Goal: Task Accomplishment & Management: Manage account settings

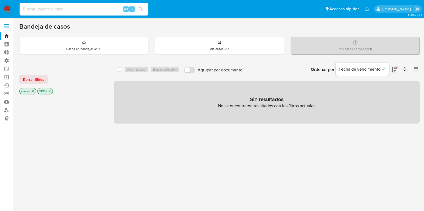
drag, startPoint x: 50, startPoint y: 7, endPoint x: 47, endPoint y: 7, distance: 3.0
click at [50, 7] on input at bounding box center [84, 9] width 129 height 7
paste input "VQpnkjzuXPiWa9YmHJSbTQZU"
type input "VQpnkjzuXPiWa9YmHJSbTQZU"
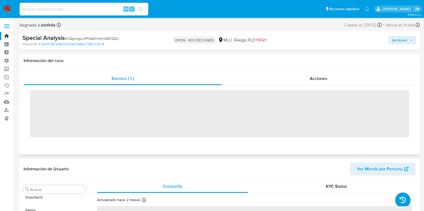
scroll to position [239, 0]
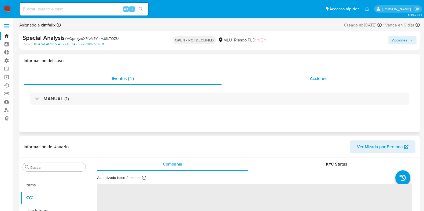
click at [299, 80] on div "Acciones" at bounding box center [319, 78] width 194 height 13
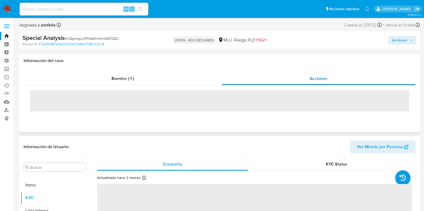
select select "10"
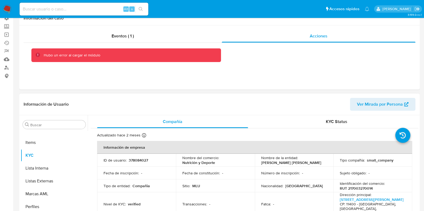
scroll to position [0, 0]
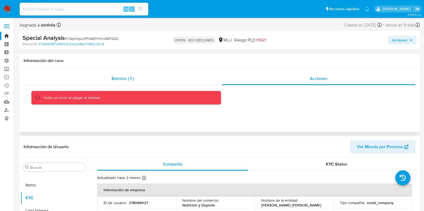
click at [123, 80] on span "Eventos ( 1 )" at bounding box center [122, 79] width 22 height 6
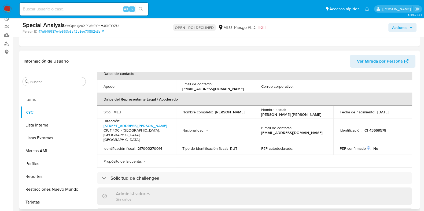
scroll to position [134, 0]
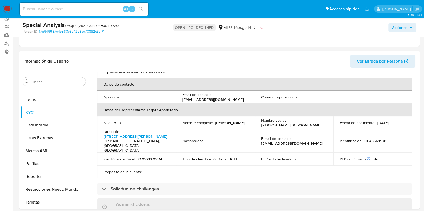
click at [94, 10] on input at bounding box center [84, 9] width 129 height 7
paste input "1313620645"
type input "1313620645"
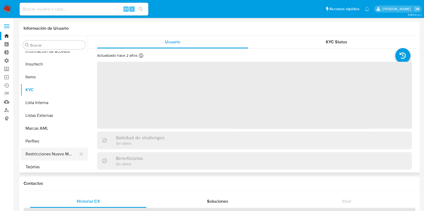
scroll to position [226, 0]
select select "10"
click at [44, 128] on button "Marcas AML" at bounding box center [52, 127] width 63 height 13
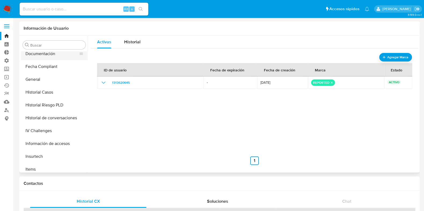
scroll to position [92, 0]
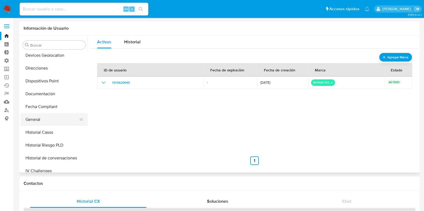
click at [39, 113] on button "General" at bounding box center [52, 119] width 63 height 13
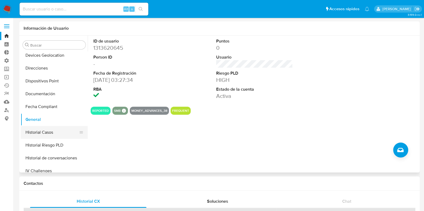
click at [44, 134] on button "Historial Casos" at bounding box center [52, 132] width 63 height 13
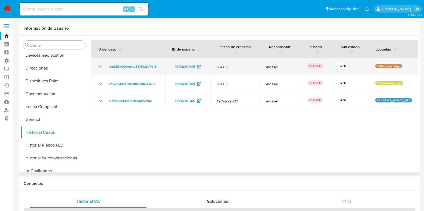
click at [101, 65] on icon "Mostrar/Ocultar" at bounding box center [100, 67] width 6 height 6
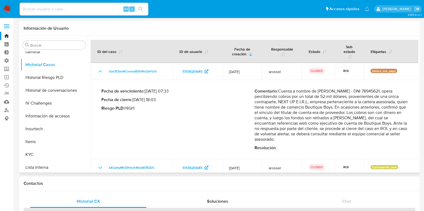
scroll to position [193, 0]
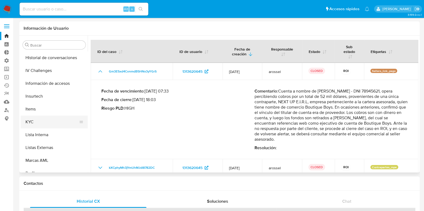
click at [47, 121] on button "KYC" at bounding box center [52, 122] width 63 height 13
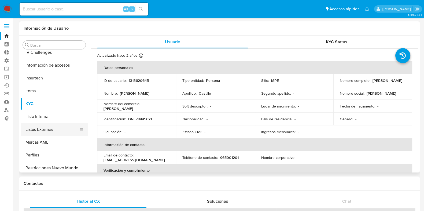
scroll to position [226, 0]
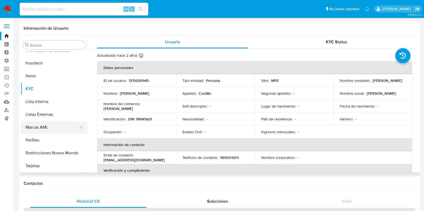
click at [42, 122] on button "Marcas AML" at bounding box center [52, 127] width 63 height 13
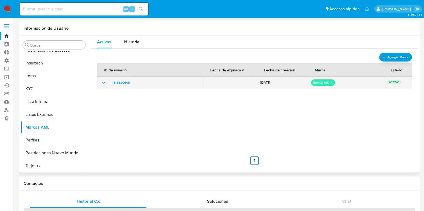
click at [102, 83] on icon "show_hidden_detail_by_id_1313620645" at bounding box center [103, 83] width 6 height 6
click at [332, 84] on div "reported" at bounding box center [323, 83] width 24 height 6
click at [331, 82] on icon "remove-mark-REPORTED" at bounding box center [332, 83] width 2 height 2
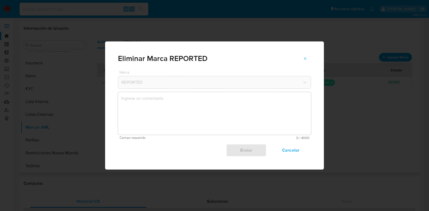
click at [220, 105] on textarea "marks-modal" at bounding box center [214, 113] width 193 height 43
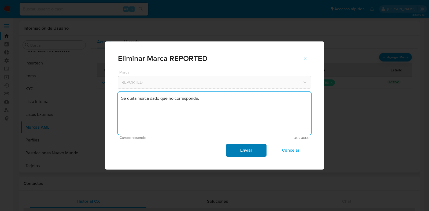
type textarea "Se quita marca dado que no corresponde."
click at [250, 155] on span "Enviar" at bounding box center [246, 151] width 26 height 12
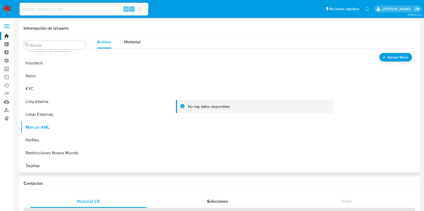
click at [8, 9] on img at bounding box center [7, 9] width 9 height 9
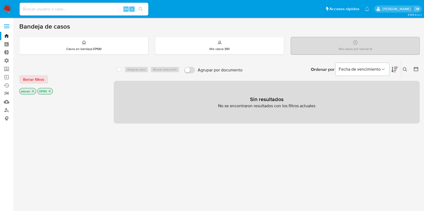
click at [10, 92] on link "Reportes" at bounding box center [32, 94] width 64 height 8
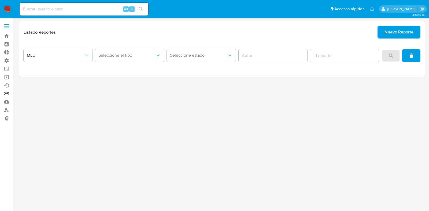
click at [6, 92] on link "Reportes" at bounding box center [32, 94] width 64 height 8
click at [7, 85] on link "Ejecuciones automáticas" at bounding box center [32, 85] width 64 height 8
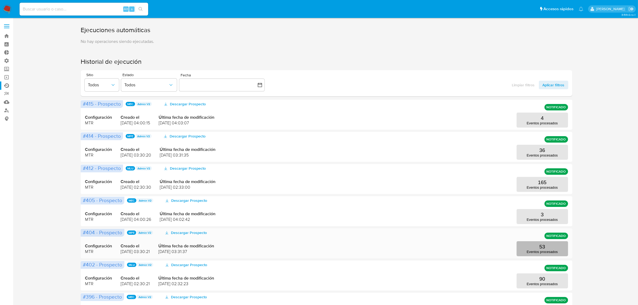
click at [429, 211] on p "Eventos procesados" at bounding box center [542, 252] width 31 height 4
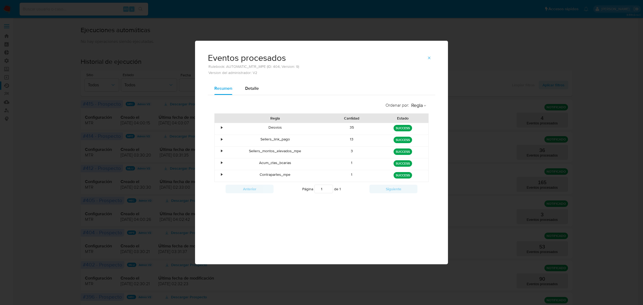
click at [429, 208] on div "Eventos procesados Rulebook: AUTOMATIC_MTR_MPE (ID: 404, Version: 9) Version de…" at bounding box center [321, 152] width 643 height 305
click at [428, 58] on icon "button" at bounding box center [429, 58] width 4 height 4
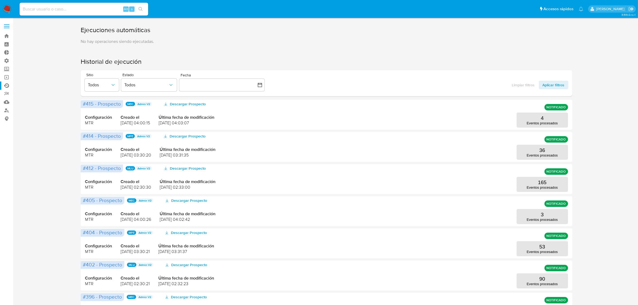
click at [10, 6] on img at bounding box center [7, 9] width 9 height 9
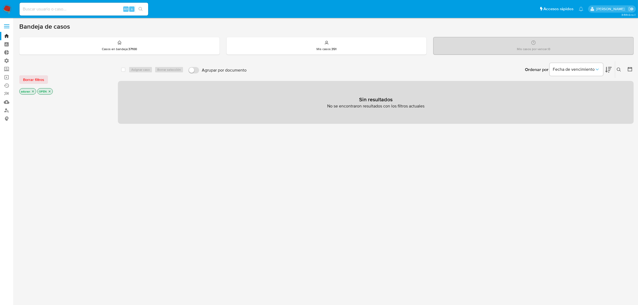
click at [629, 65] on div at bounding box center [629, 69] width 10 height 17
click at [629, 70] on icon at bounding box center [629, 68] width 5 height 5
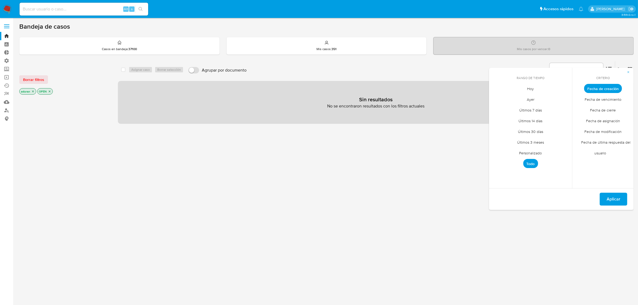
click at [524, 153] on span "Personalizado" at bounding box center [531, 153] width 34 height 11
click at [495, 98] on icon "Mes anterior" at bounding box center [497, 98] width 6 height 6
click at [543, 117] on button "1" at bounding box center [541, 118] width 9 height 9
click at [563, 163] on button "31" at bounding box center [563, 161] width 9 height 9
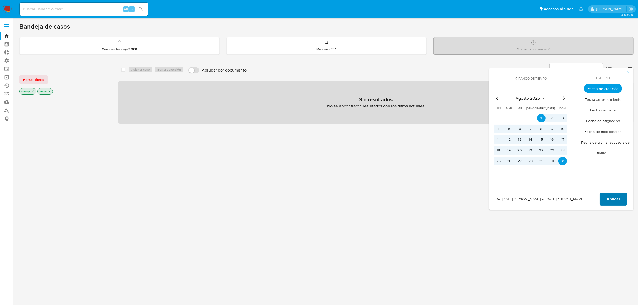
click at [605, 195] on button "Aplicar" at bounding box center [614, 199] width 28 height 13
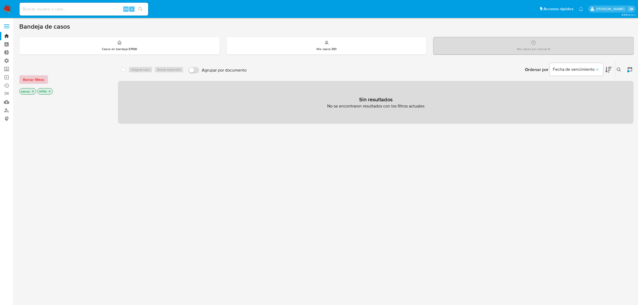
click at [35, 80] on span "Borrar filtros" at bounding box center [33, 80] width 21 height 8
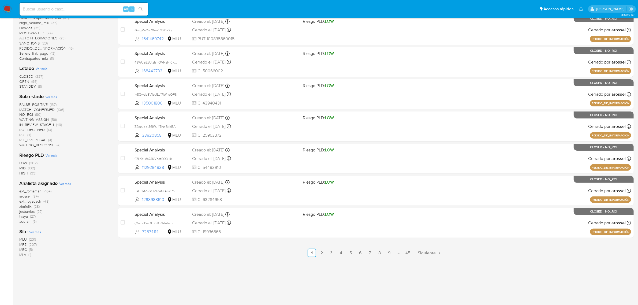
scroll to position [163, 0]
click at [24, 244] on span "MPE" at bounding box center [22, 243] width 7 height 5
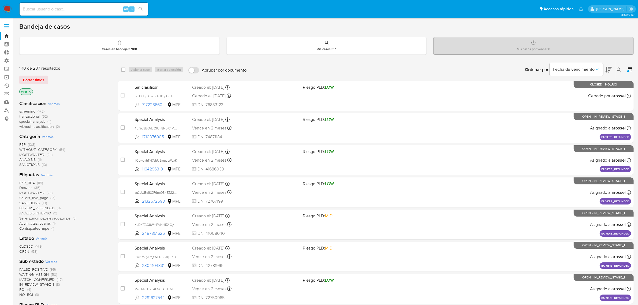
click at [42, 120] on span "special_analysis" at bounding box center [32, 121] width 26 height 5
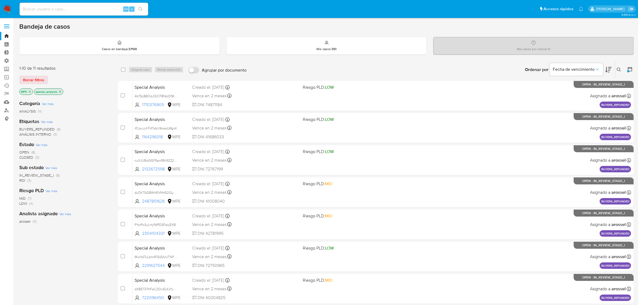
click at [60, 90] on icon "close-filter" at bounding box center [59, 91] width 3 height 3
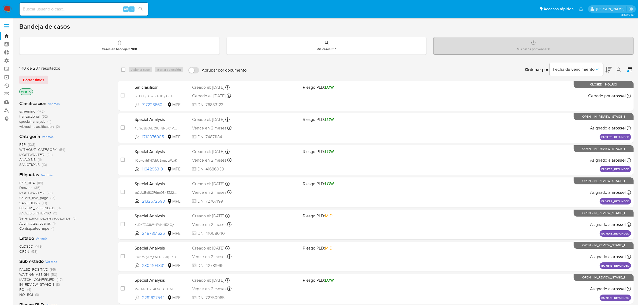
click at [59, 105] on span "Ver más" at bounding box center [54, 103] width 12 height 5
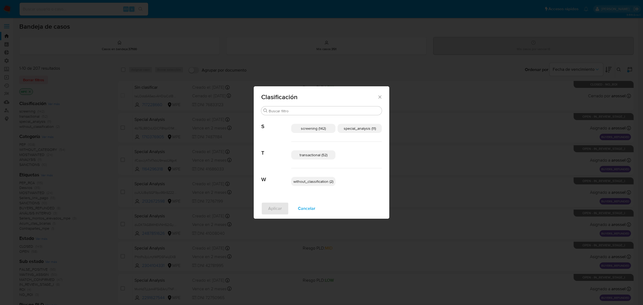
click at [319, 157] on span "transactional (52)" at bounding box center [314, 154] width 28 height 5
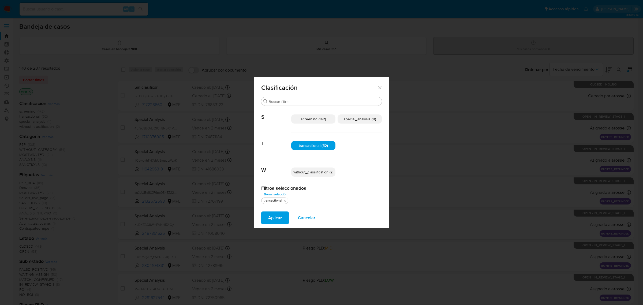
click at [359, 117] on span "special_analysis (11)" at bounding box center [360, 118] width 32 height 5
click at [269, 218] on span "Aplicar" at bounding box center [275, 218] width 14 height 12
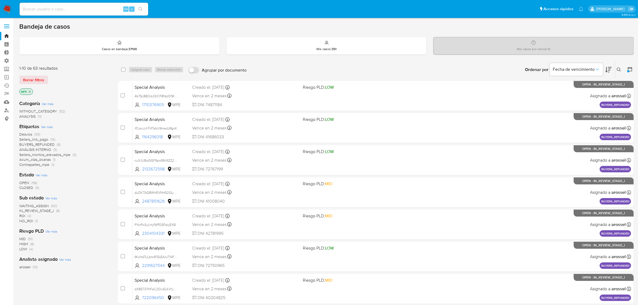
click at [628, 72] on div at bounding box center [628, 71] width 2 height 2
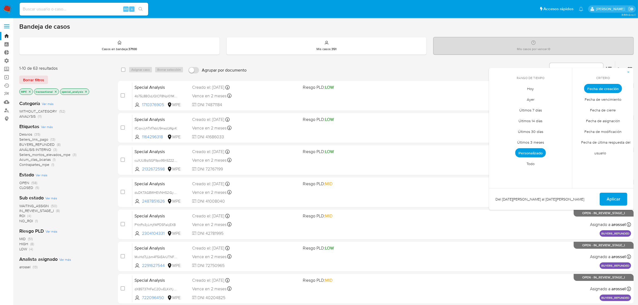
click at [529, 152] on span "Personalizado" at bounding box center [530, 152] width 31 height 9
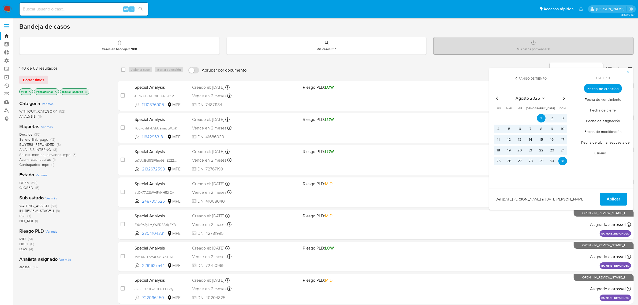
click at [500, 97] on icon "Mes anterior" at bounding box center [497, 98] width 6 height 6
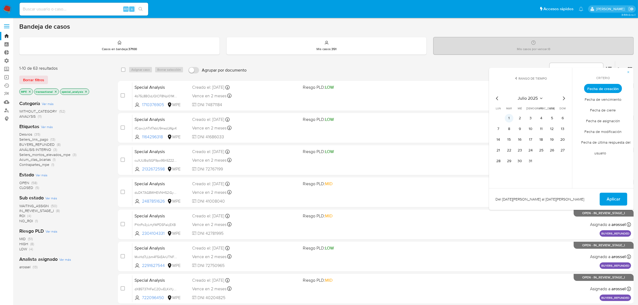
click at [509, 118] on button "1" at bounding box center [509, 118] width 9 height 9
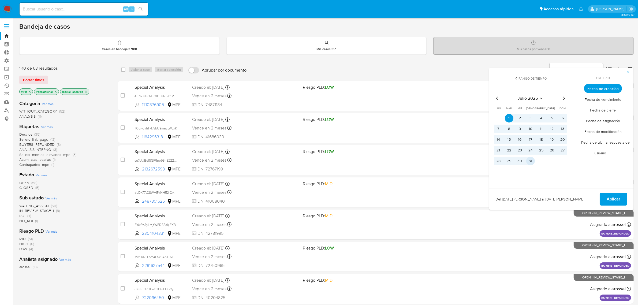
click at [531, 159] on button "31" at bounding box center [530, 161] width 9 height 9
click at [614, 201] on span "Aplicar" at bounding box center [614, 199] width 14 height 12
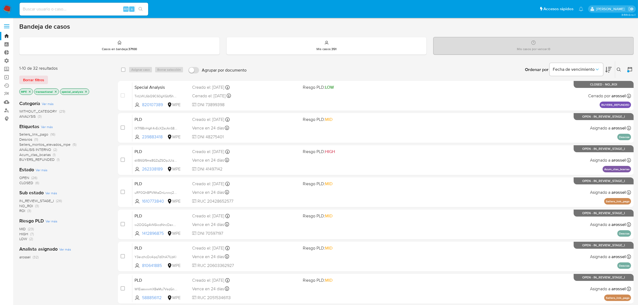
click at [629, 70] on icon at bounding box center [629, 68] width 5 height 5
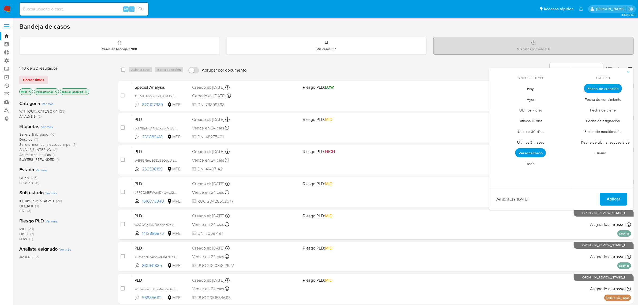
click at [540, 153] on span "Personalizado" at bounding box center [530, 152] width 31 height 9
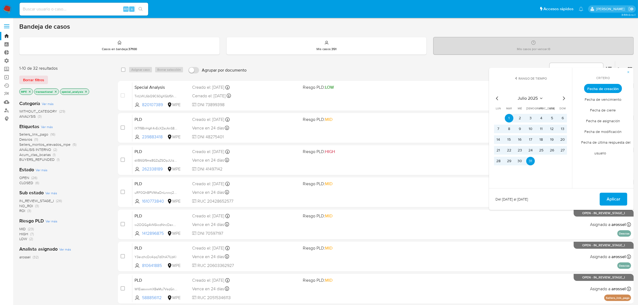
click at [498, 97] on icon "Mes anterior" at bounding box center [497, 98] width 6 height 6
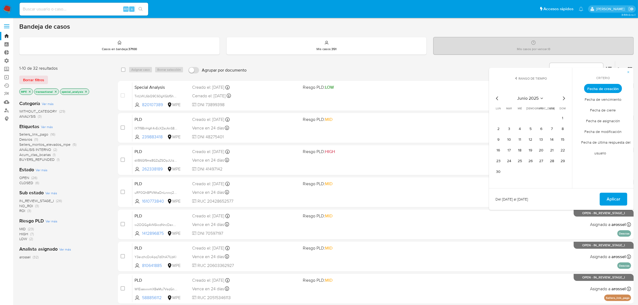
click at [558, 118] on tr "1" at bounding box center [530, 118] width 73 height 9
click at [560, 119] on button "1" at bounding box center [563, 118] width 9 height 9
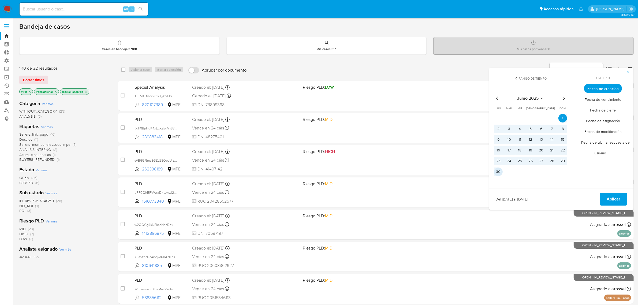
click at [494, 172] on button "30" at bounding box center [498, 172] width 9 height 9
click at [616, 197] on span "Aplicar" at bounding box center [614, 199] width 14 height 12
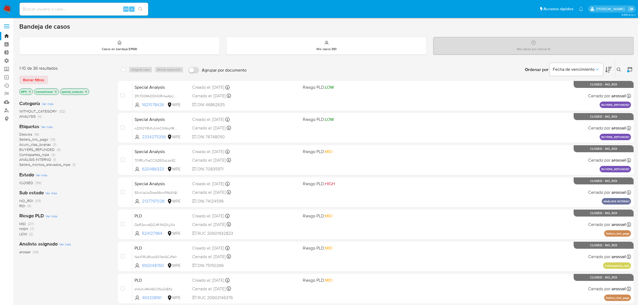
click at [629, 70] on icon at bounding box center [629, 68] width 5 height 5
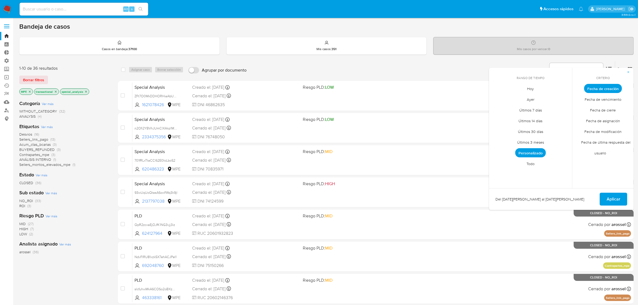
drag, startPoint x: 609, startPoint y: 110, endPoint x: 595, endPoint y: 120, distance: 17.0
click at [608, 110] on span "Fecha de cierre" at bounding box center [603, 110] width 37 height 11
click at [538, 151] on span "Personalizado" at bounding box center [530, 152] width 31 height 9
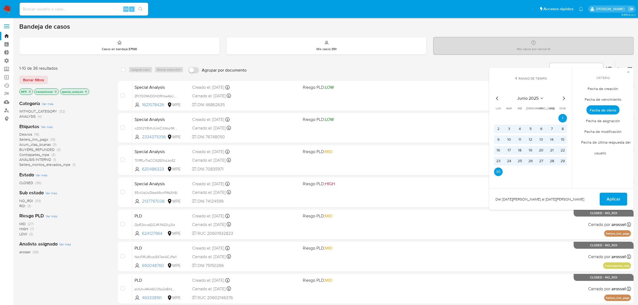
click at [565, 99] on icon "Mes siguiente" at bounding box center [564, 98] width 6 height 6
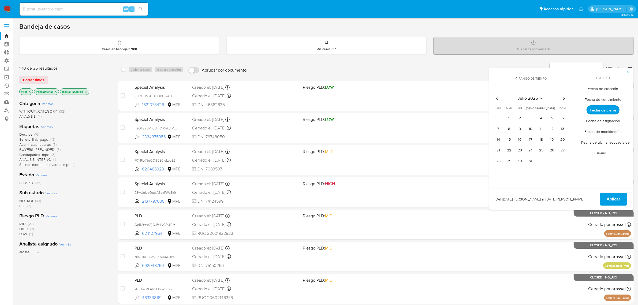
click at [564, 98] on icon "Mes siguiente" at bounding box center [564, 98] width 6 height 6
click at [536, 119] on tr "1 2 3" at bounding box center [530, 118] width 73 height 9
click at [540, 117] on button "1" at bounding box center [541, 118] width 9 height 9
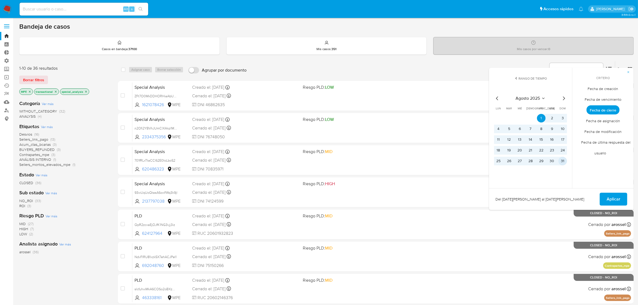
click at [561, 160] on button "31" at bounding box center [563, 161] width 9 height 9
click at [608, 197] on span "Aplicar" at bounding box center [614, 199] width 14 height 12
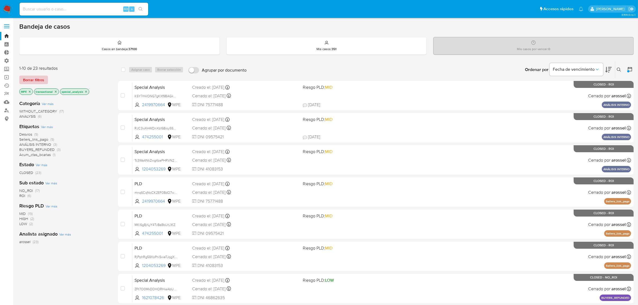
click at [42, 78] on span "Borrar filtros" at bounding box center [33, 80] width 21 height 8
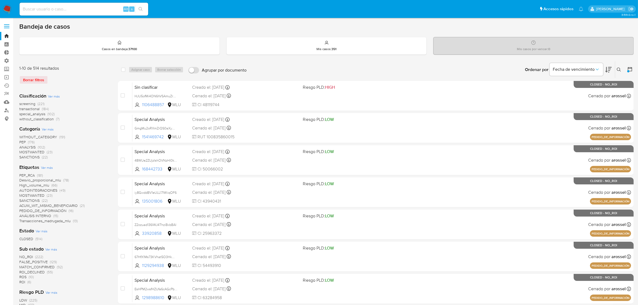
click at [34, 102] on span "screening" at bounding box center [27, 103] width 16 height 5
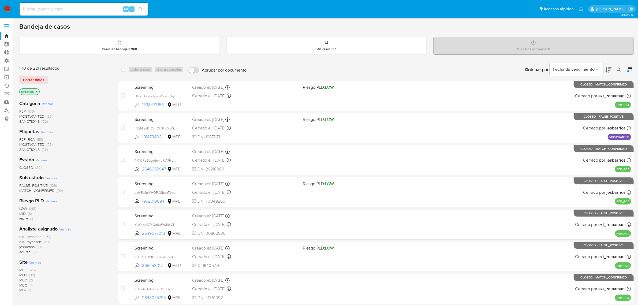
click at [3, 9] on img at bounding box center [7, 9] width 9 height 9
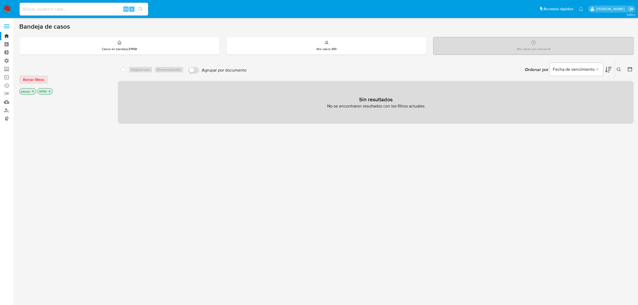
click at [34, 91] on icon "close-filter" at bounding box center [32, 91] width 3 height 3
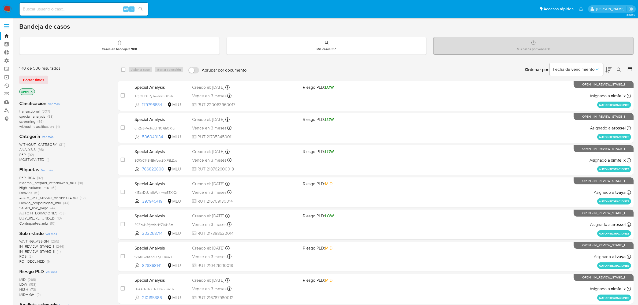
click at [34, 91] on p "OPEN" at bounding box center [27, 92] width 15 height 6
click at [33, 91] on icon "close-filter" at bounding box center [31, 91] width 3 height 3
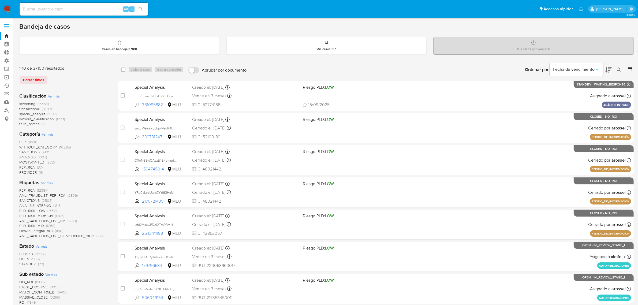
click at [29, 104] on span "screening" at bounding box center [27, 103] width 16 height 5
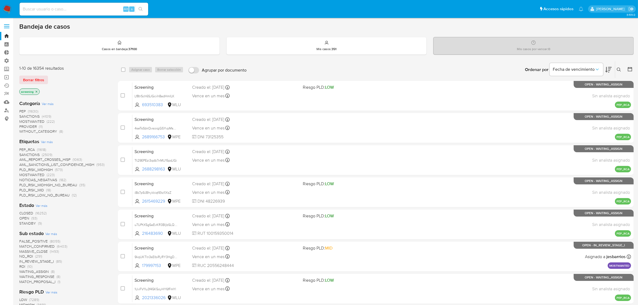
click at [30, 223] on span "STANDBY" at bounding box center [27, 223] width 17 height 5
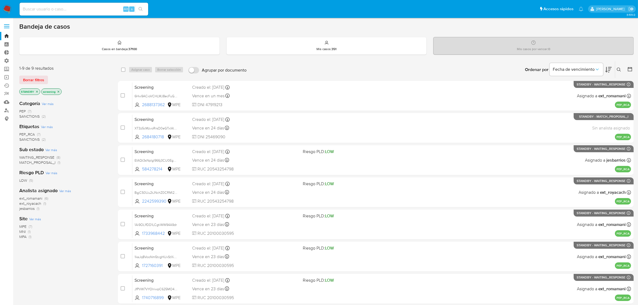
click at [46, 163] on span "MATCH_PROPOSAL_I" at bounding box center [37, 162] width 36 height 5
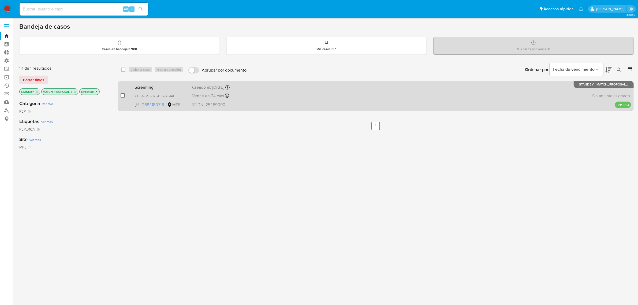
click at [122, 96] on input "checkbox" at bounding box center [123, 95] width 4 height 4
checkbox input "true"
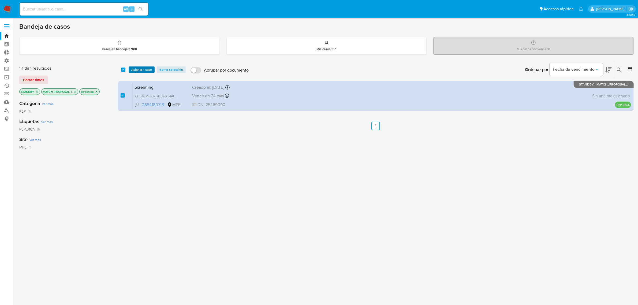
click at [142, 69] on span "Asignar 1 caso" at bounding box center [141, 69] width 21 height 5
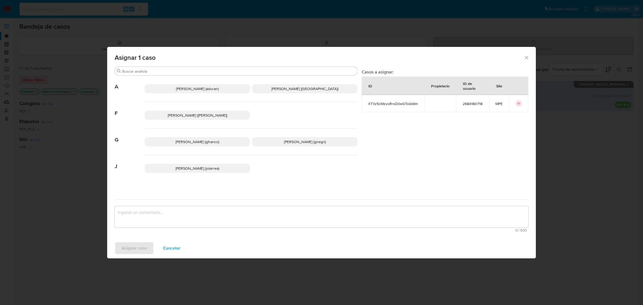
click at [224, 91] on p "Agustin Matias Duran (aduran)" at bounding box center [197, 88] width 105 height 9
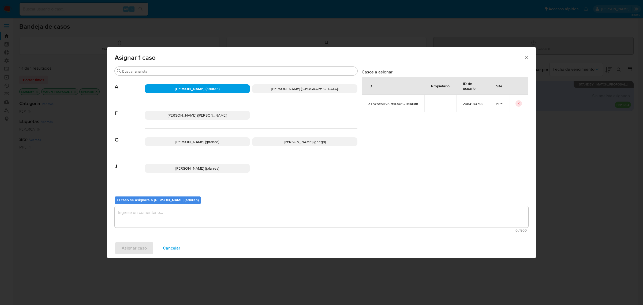
drag, startPoint x: 210, startPoint y: 199, endPoint x: 207, endPoint y: 212, distance: 13.4
click at [210, 202] on div "El caso se asignará a Agustin Matias Duran (aduran) 0 / 500 500 caracteres rest…" at bounding box center [322, 213] width 414 height 42
click at [204, 214] on textarea "assign-modal" at bounding box center [322, 216] width 414 height 21
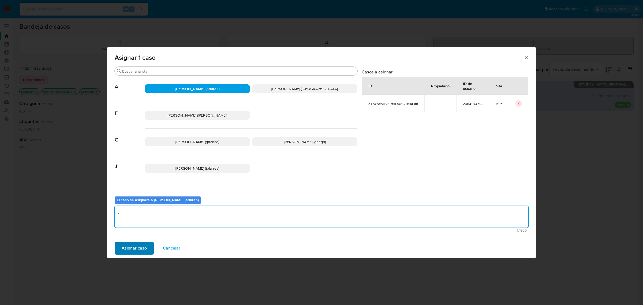
type textarea "."
click at [150, 249] on button "Asignar caso" at bounding box center [134, 248] width 39 height 13
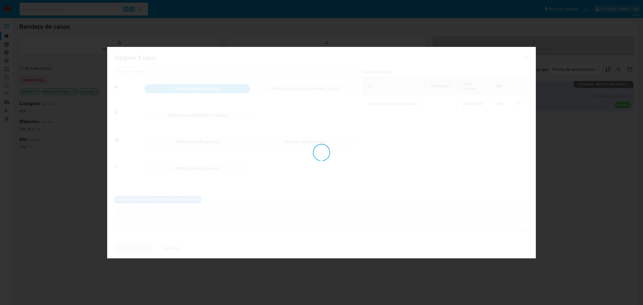
checkbox input "false"
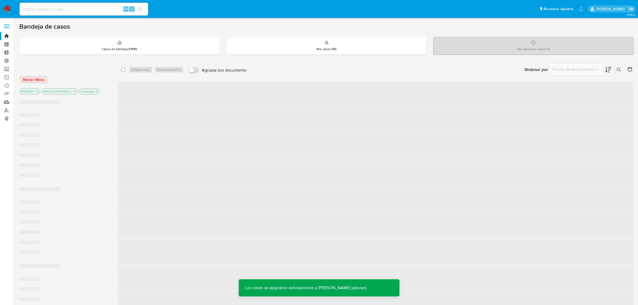
click at [4, 9] on img at bounding box center [7, 9] width 9 height 9
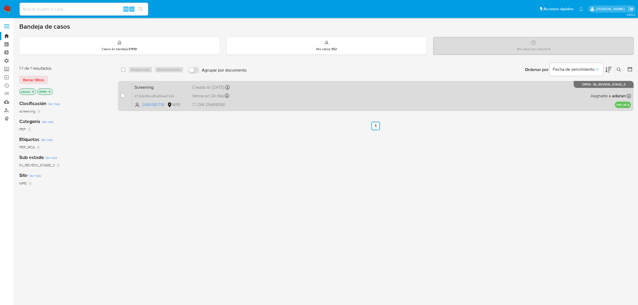
click at [289, 103] on span "DNI 25469090" at bounding box center [245, 105] width 107 height 6
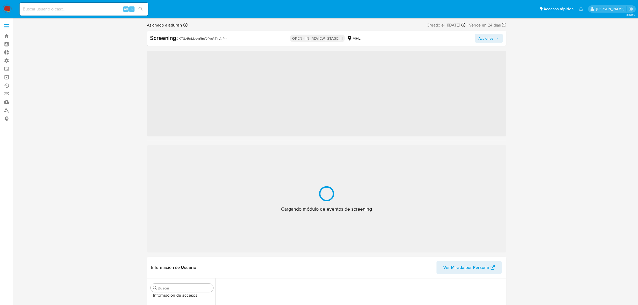
scroll to position [226, 0]
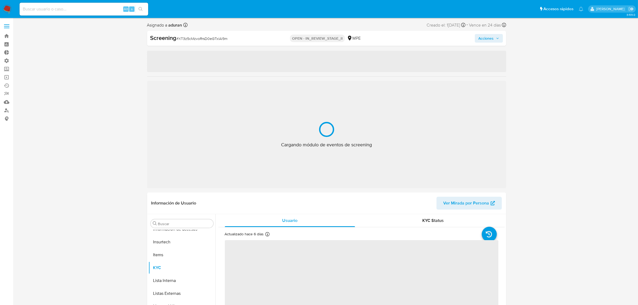
select select "10"
